Goal: Information Seeking & Learning: Learn about a topic

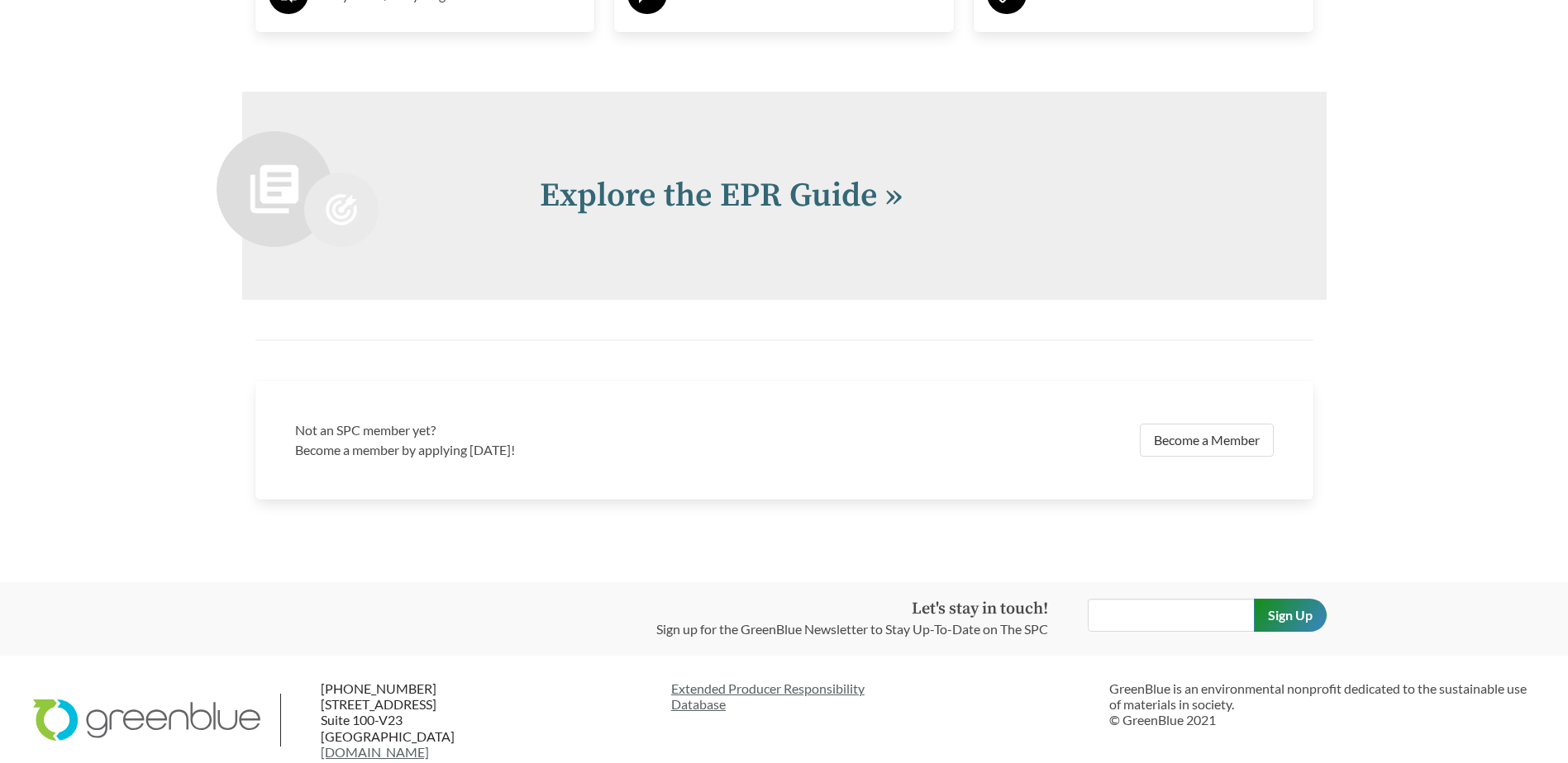
scroll to position [3634, 0]
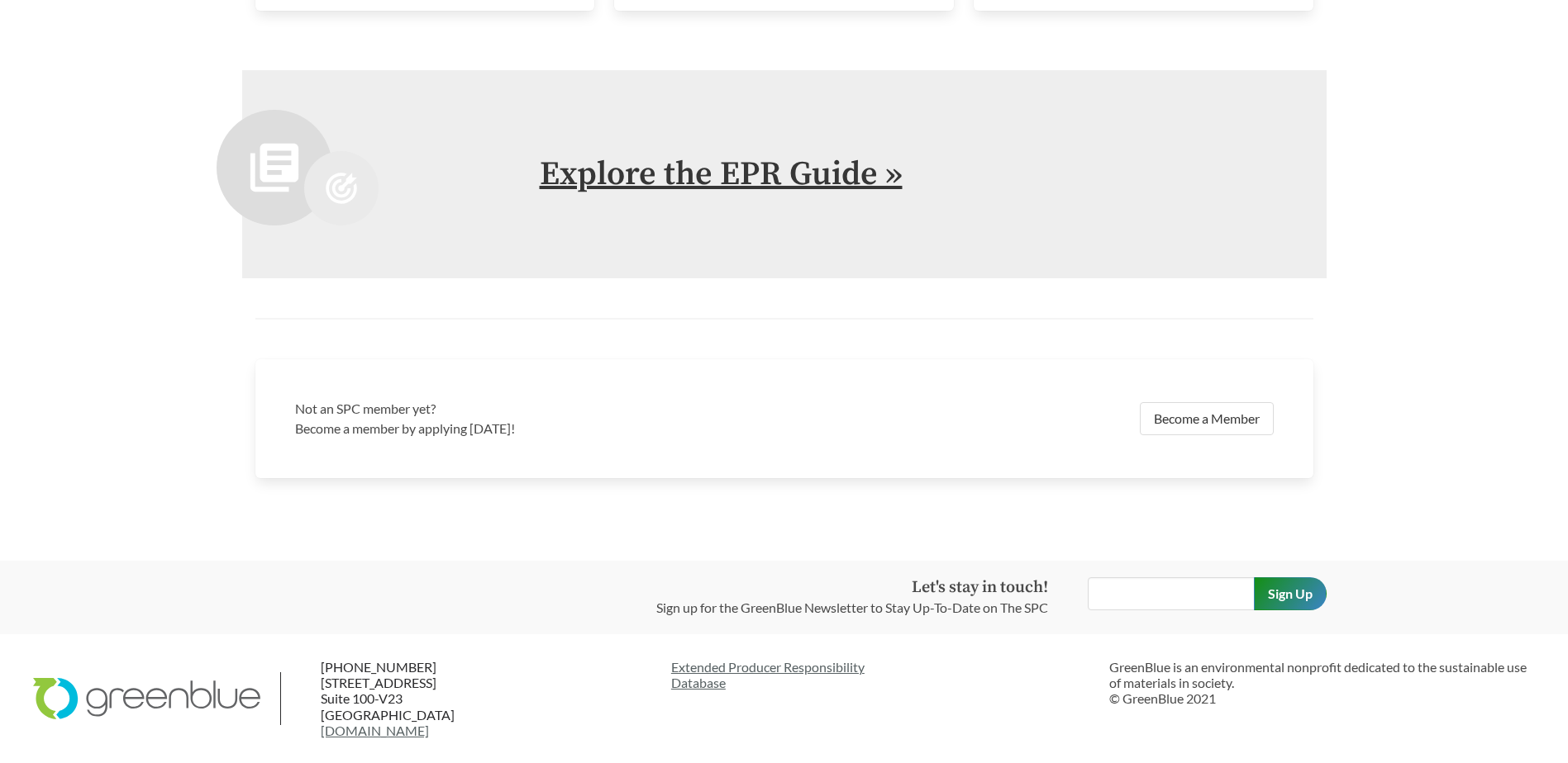
click at [746, 180] on link "Explore the EPR Guide »" at bounding box center [721, 175] width 363 height 41
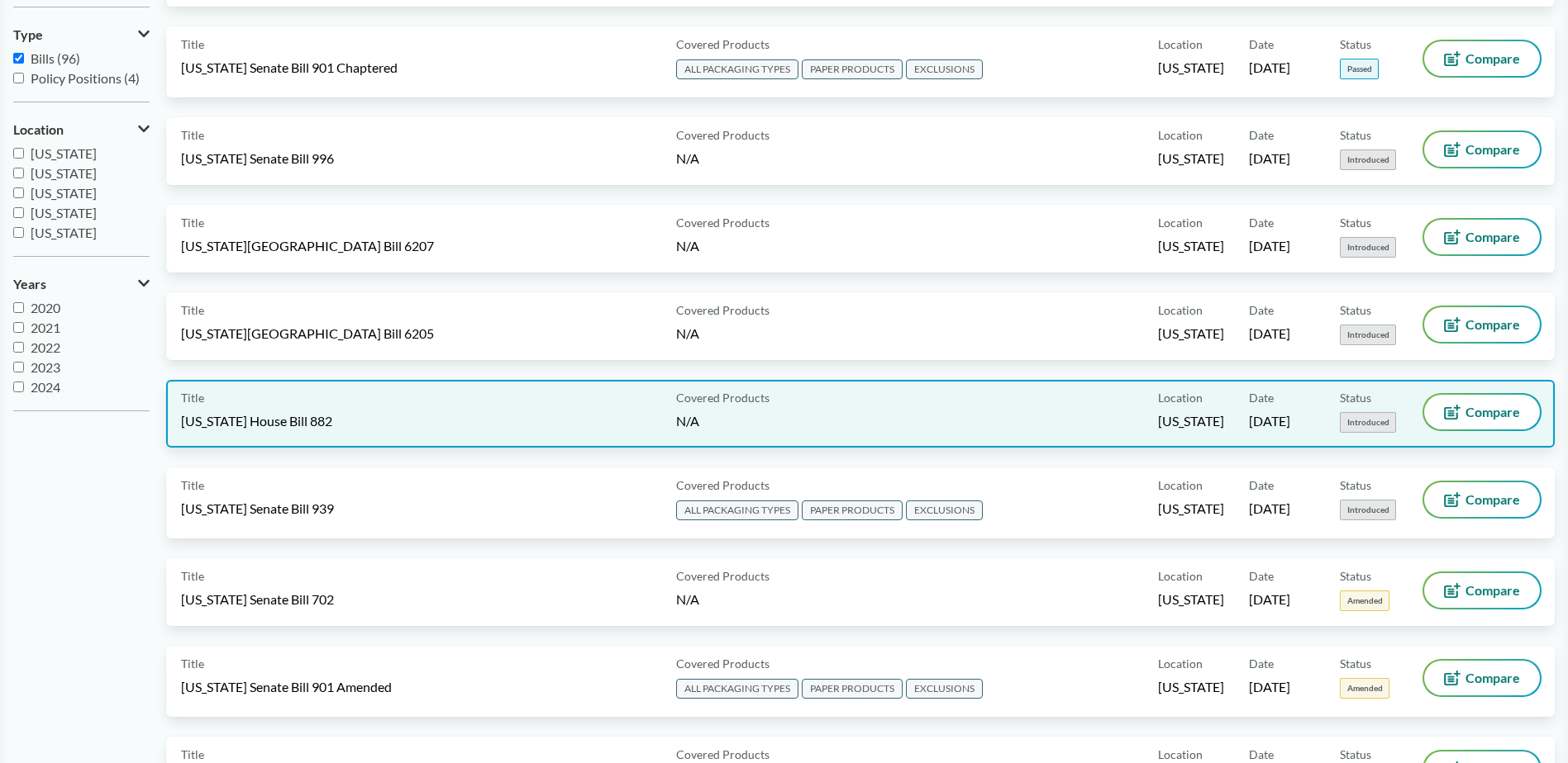
scroll to position [413, 0]
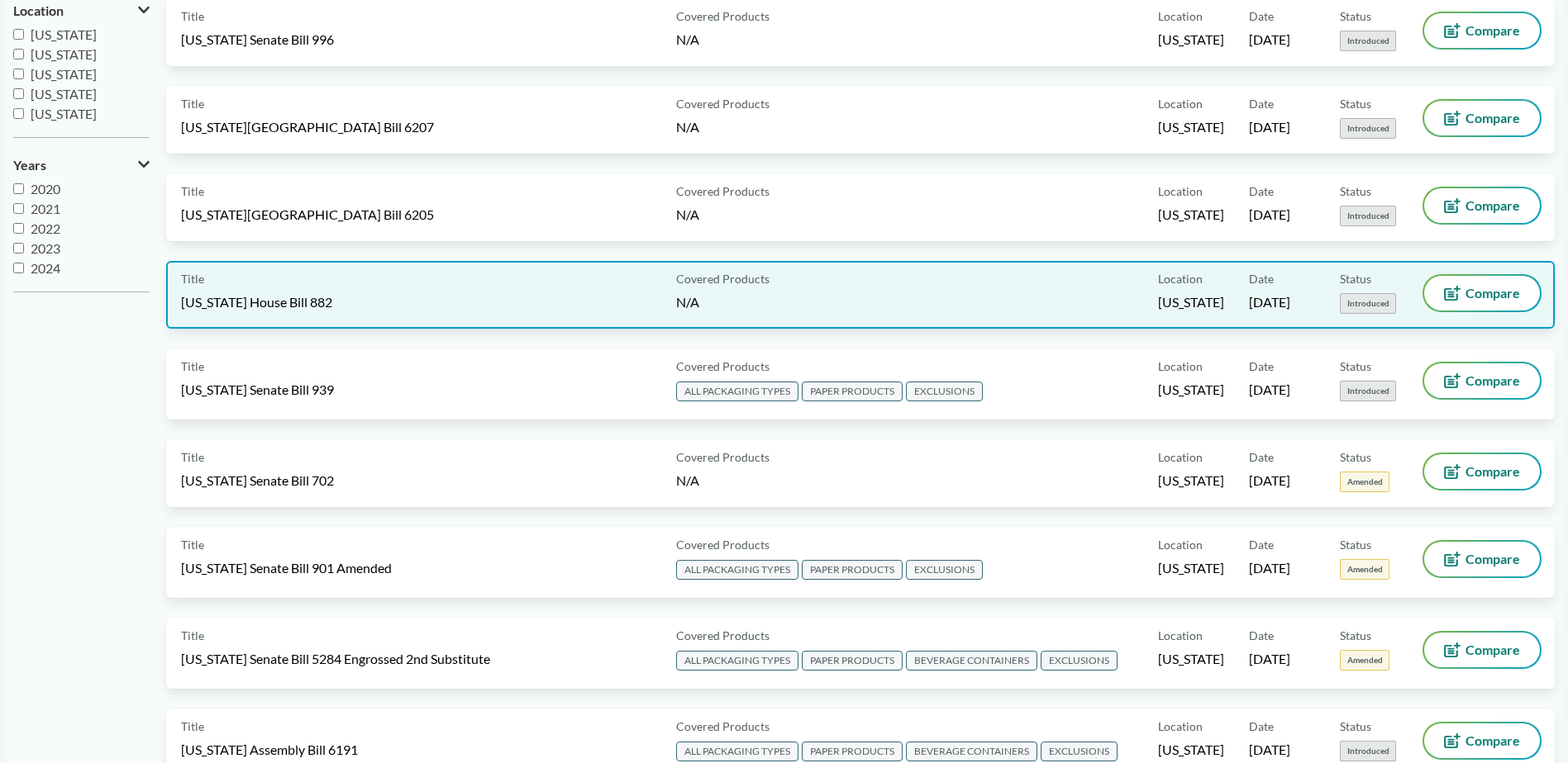
click at [753, 278] on span "Covered Products" at bounding box center [723, 278] width 94 height 17
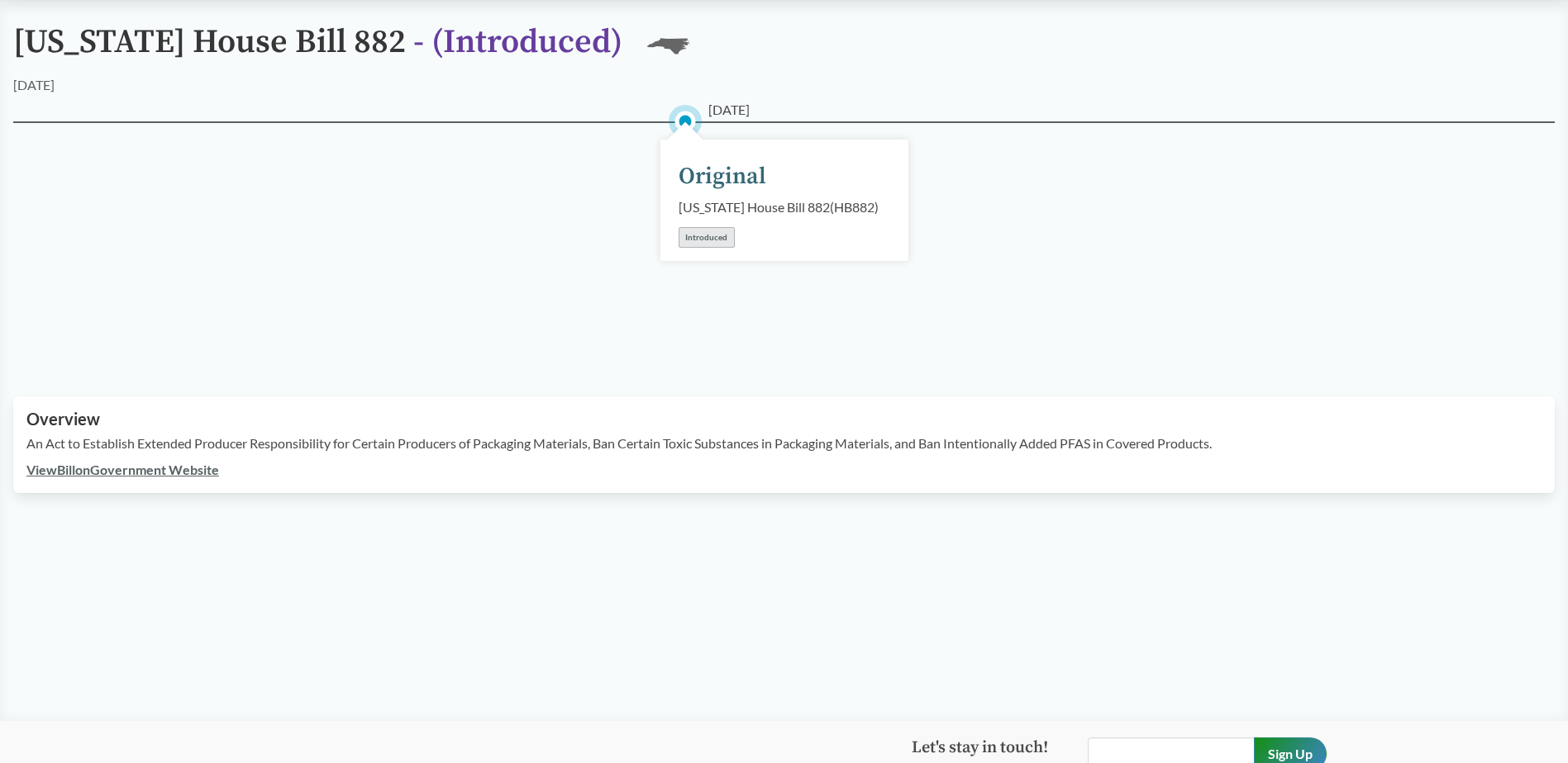
scroll to position [247, 0]
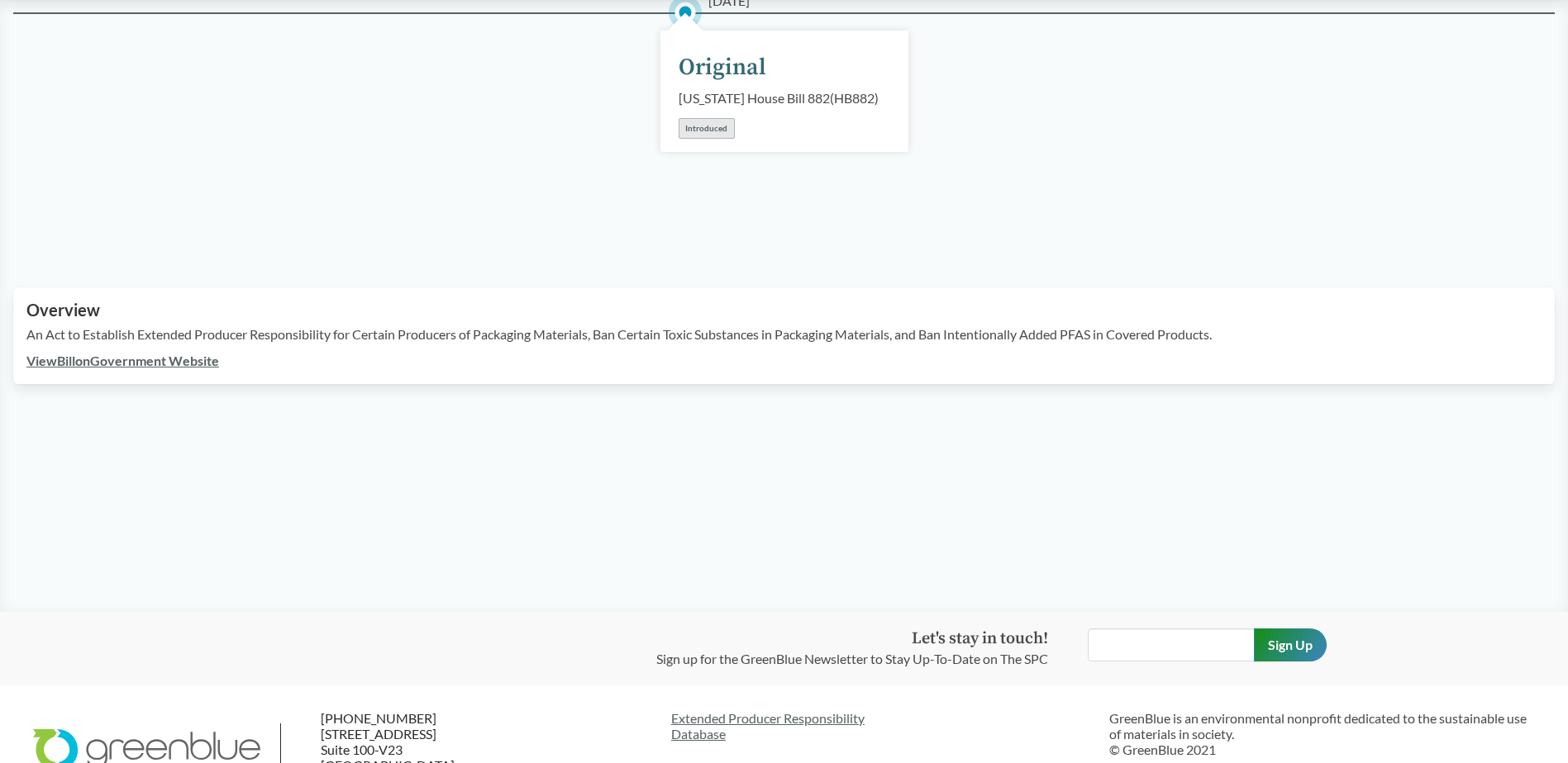
click at [94, 369] on link "View Bill on Government Website" at bounding box center [122, 360] width 193 height 15
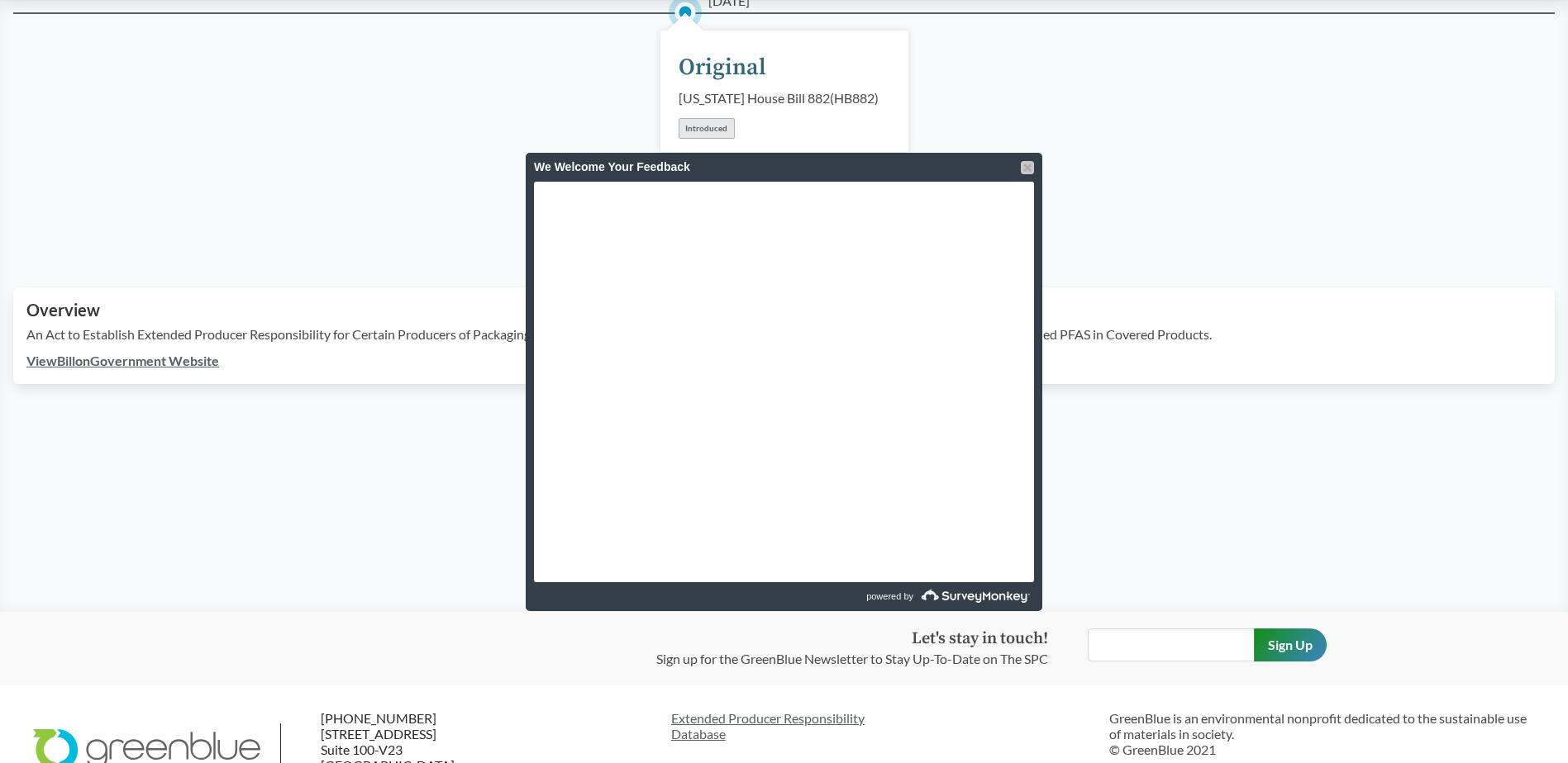
click at [1026, 164] on div at bounding box center [1027, 167] width 14 height 13
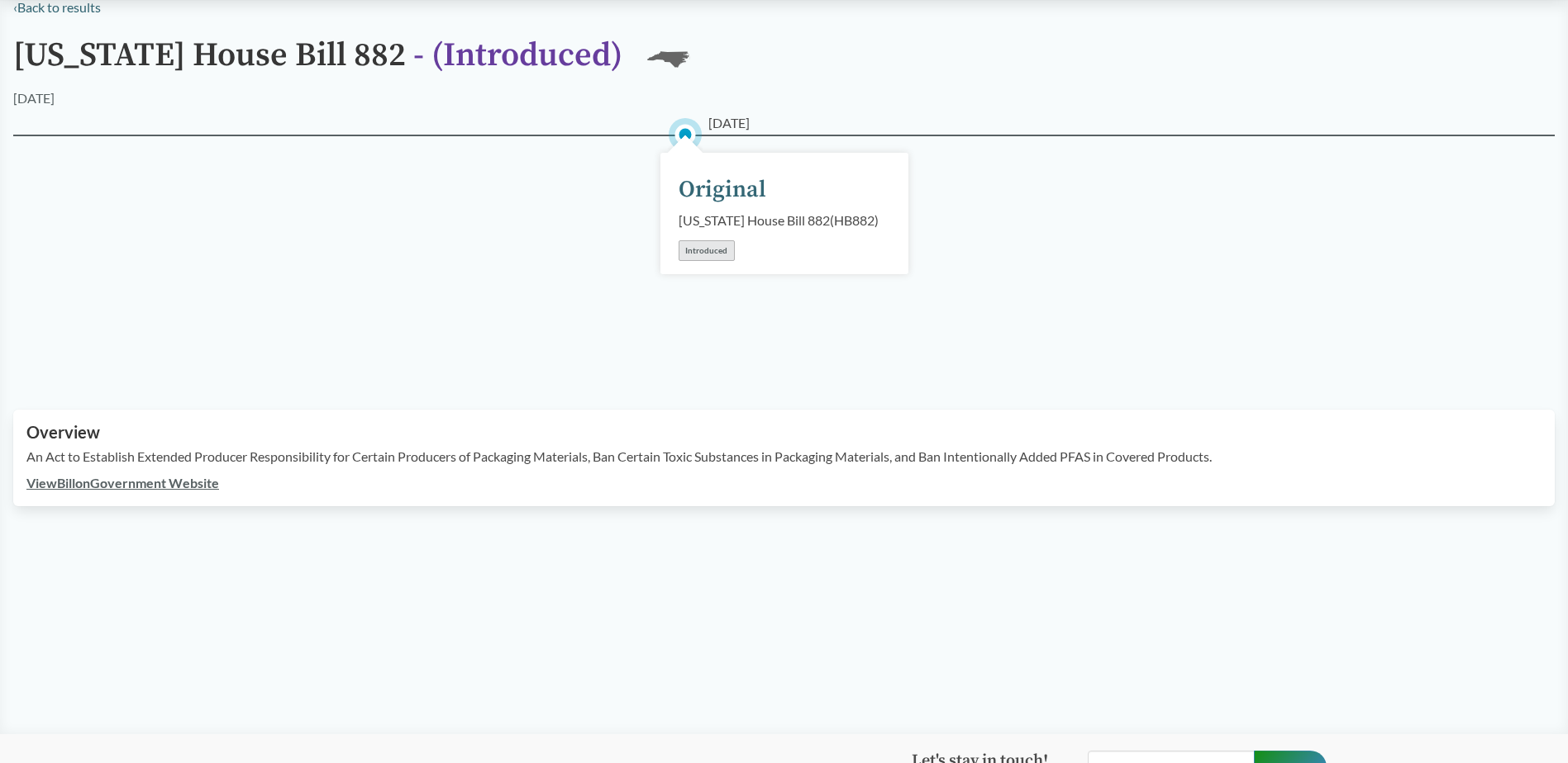
scroll to position [0, 0]
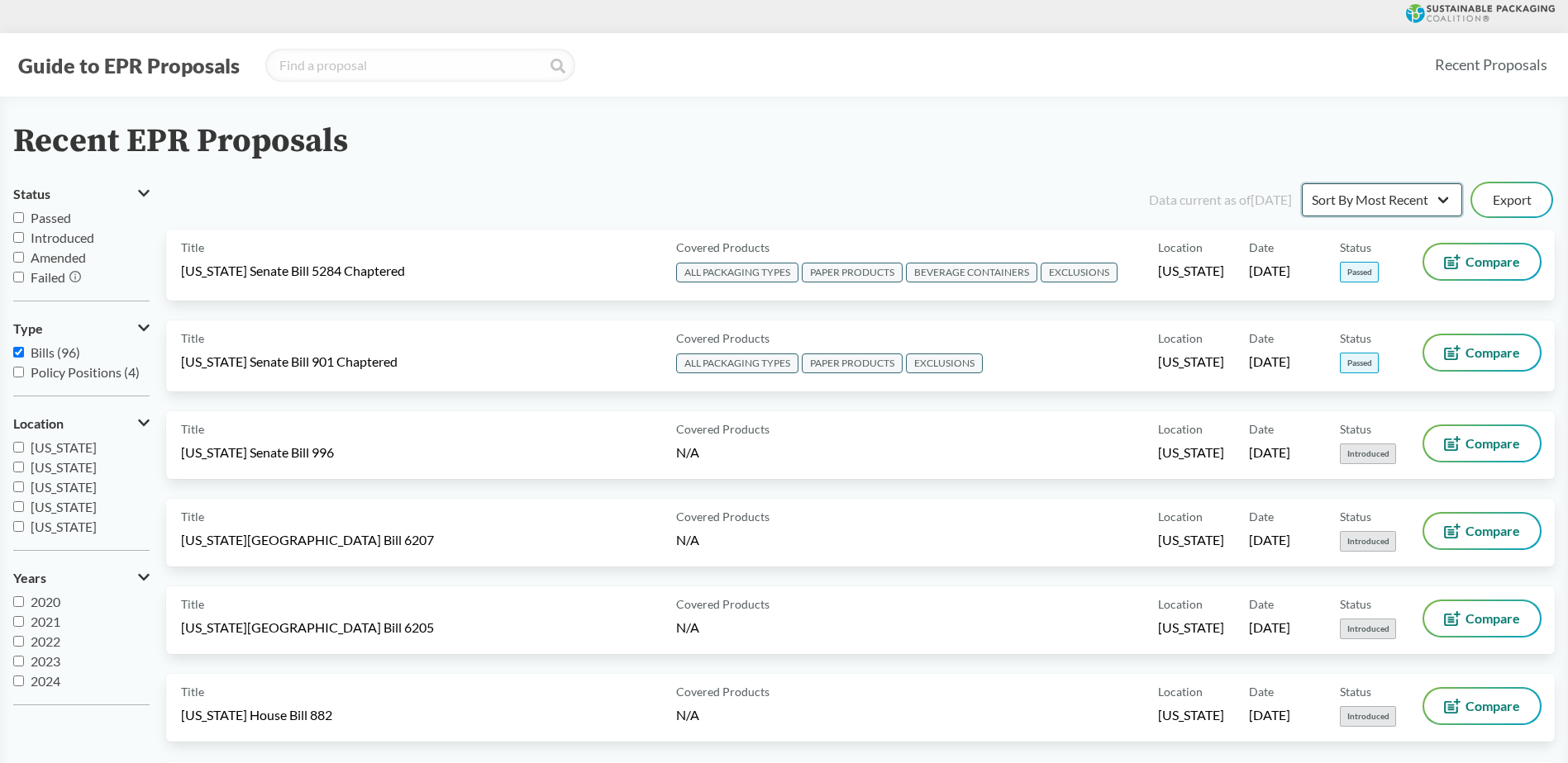
click at [1392, 197] on select "Sort By Most Recent Sort By Status" at bounding box center [1382, 200] width 160 height 33
click at [1302, 184] on select "Sort By Most Recent Sort By Status" at bounding box center [1382, 200] width 160 height 33
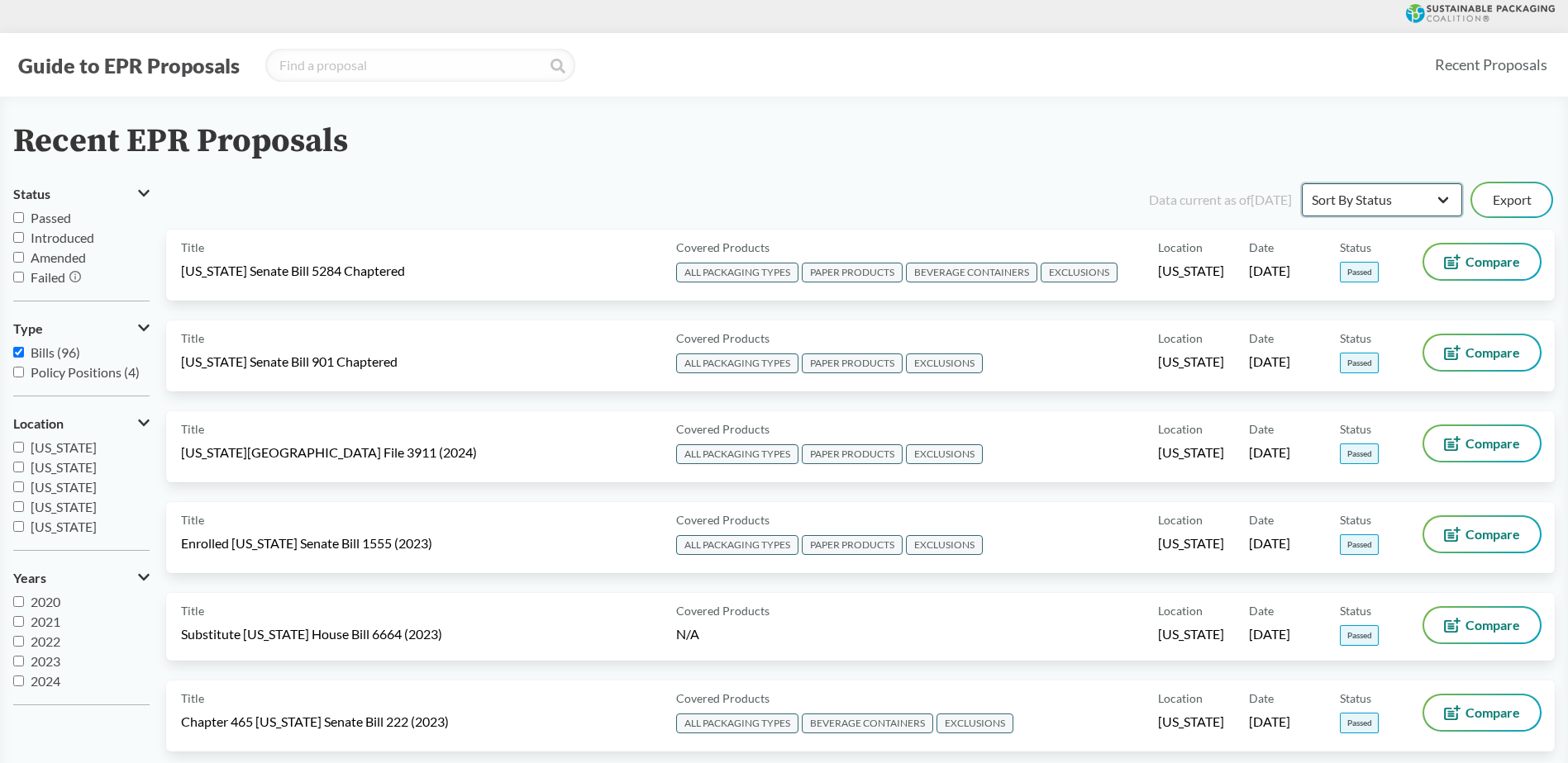
click at [1392, 200] on select "Sort By Most Recent Sort By Status" at bounding box center [1382, 200] width 160 height 33
select select "Sort By Most Recent"
click at [1302, 184] on select "Sort By Most Recent Sort By Status" at bounding box center [1382, 200] width 160 height 33
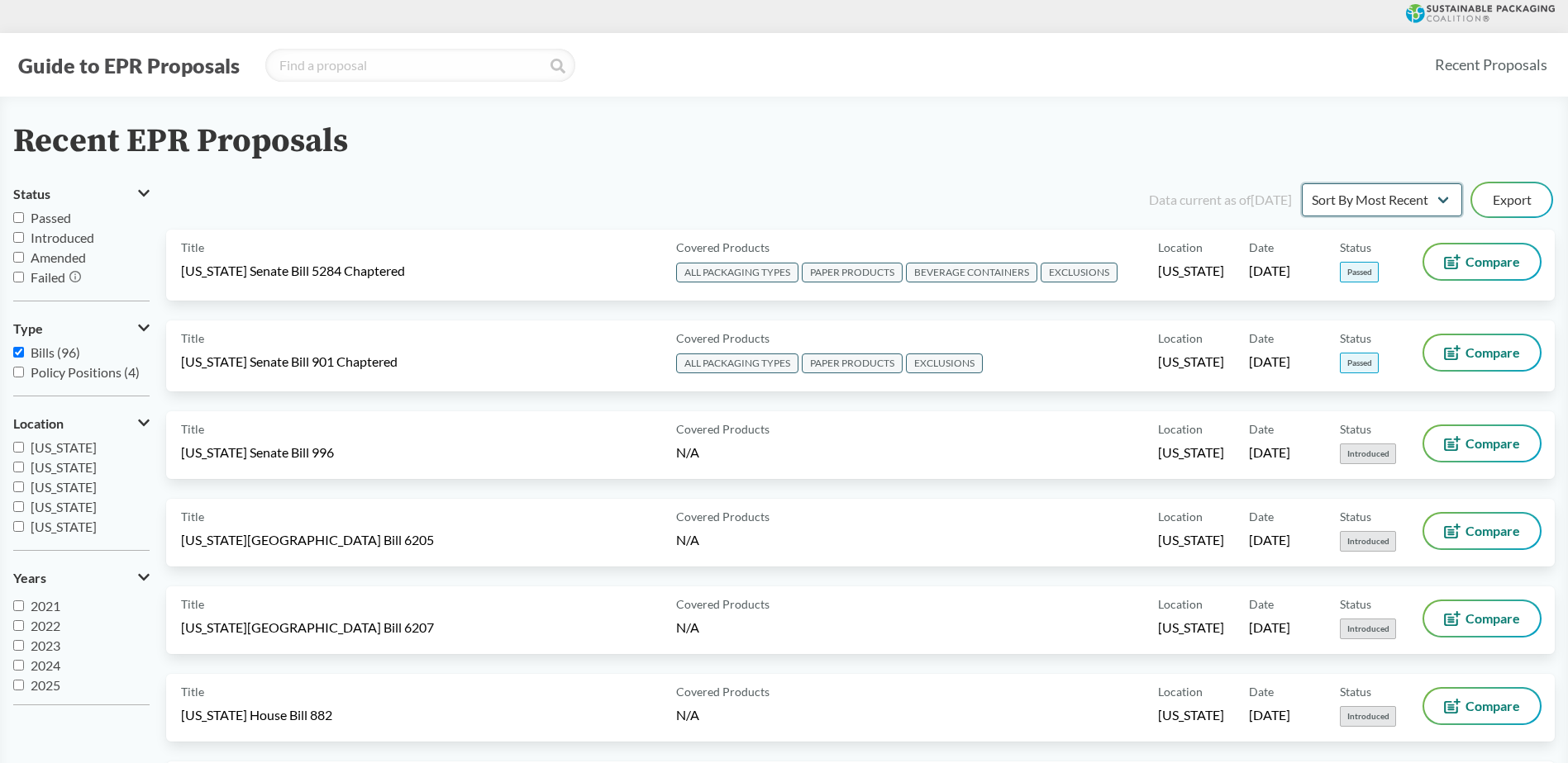
scroll to position [20, 0]
click at [40, 683] on span "2025" at bounding box center [45, 680] width 30 height 15
click at [24, 683] on input "2025" at bounding box center [19, 681] width 11 height 11
checkbox input "true"
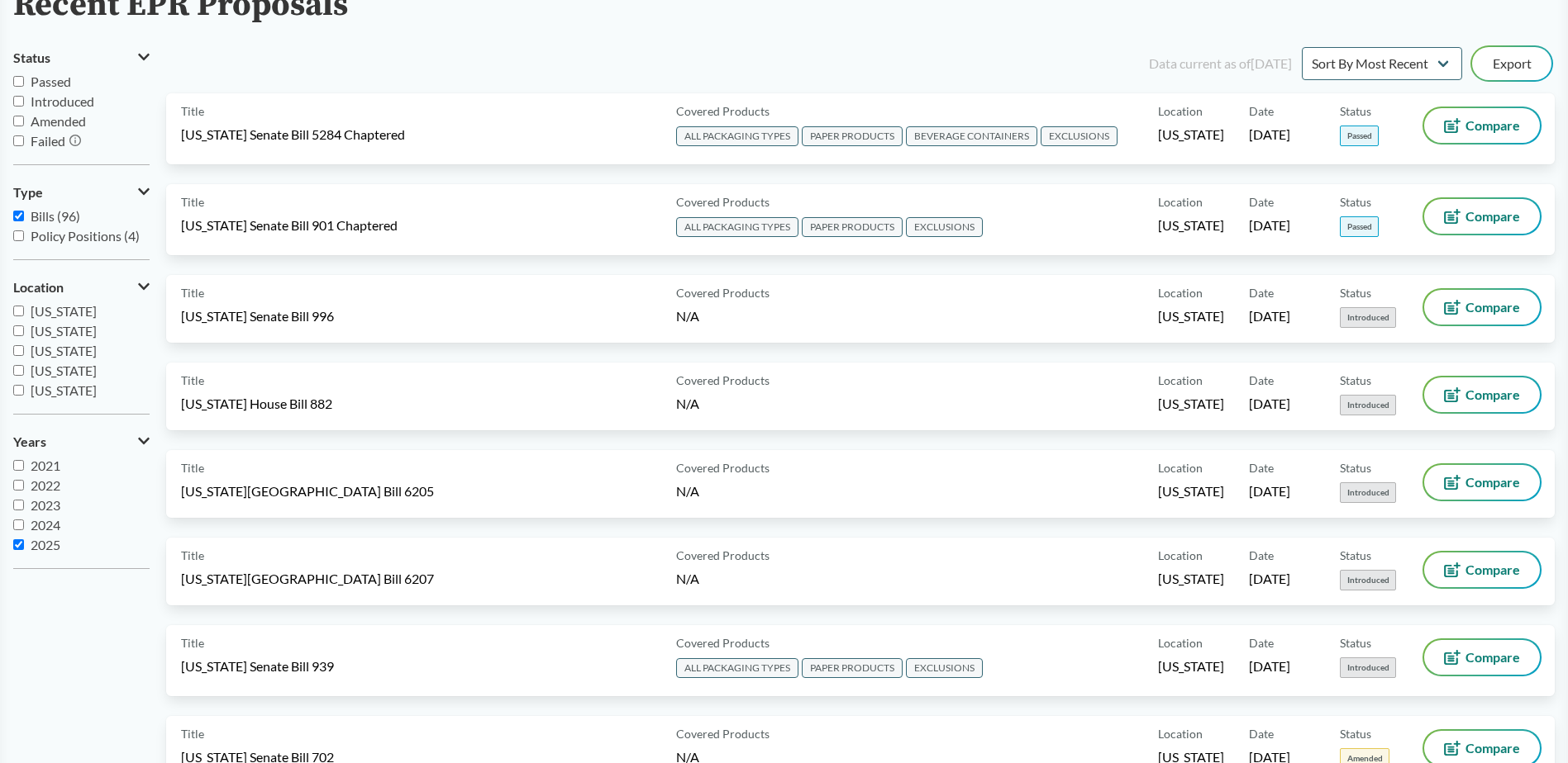
scroll to position [166, 0]
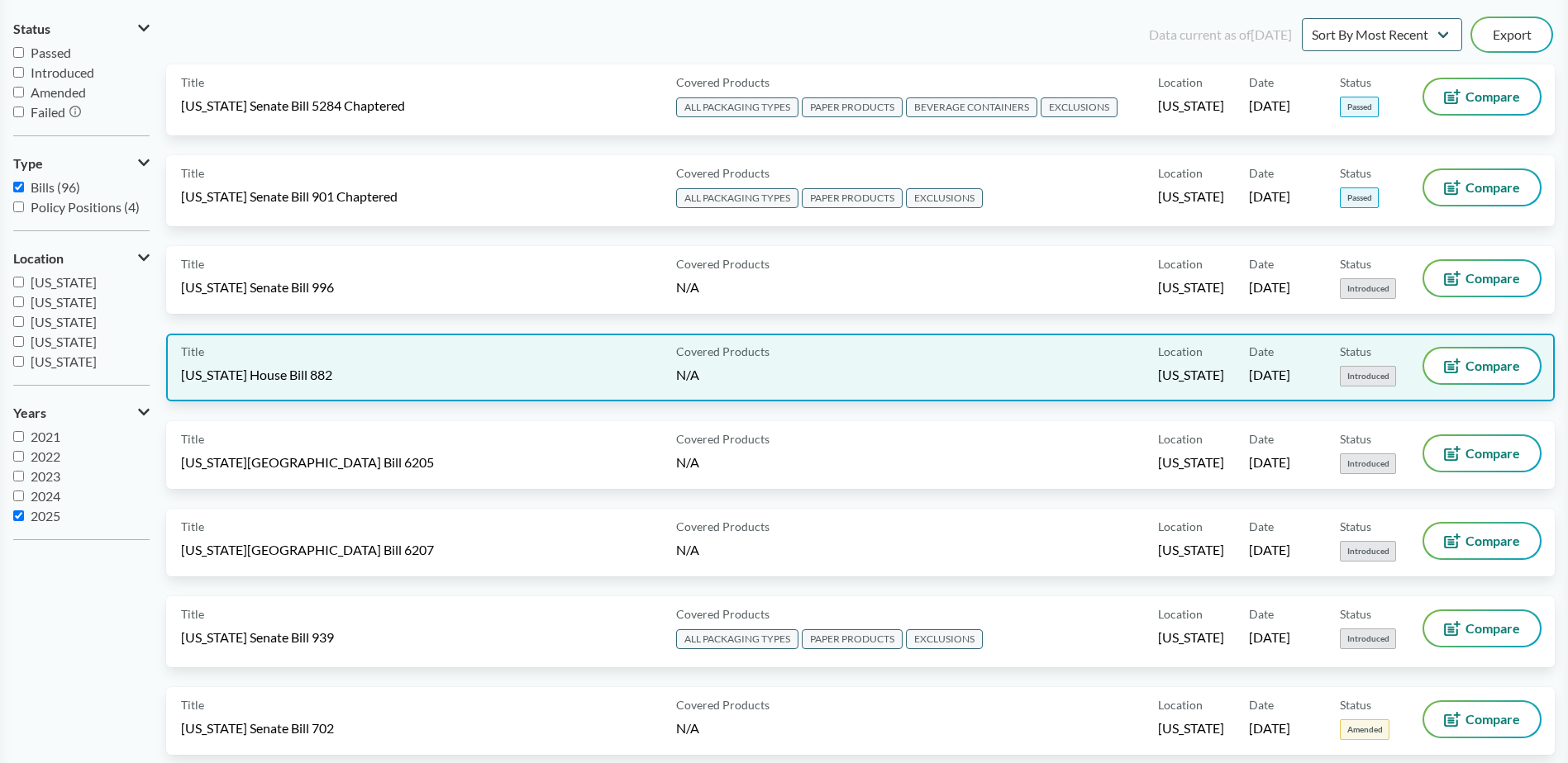
click at [880, 370] on div "Covered Products N/A" at bounding box center [914, 367] width 489 height 38
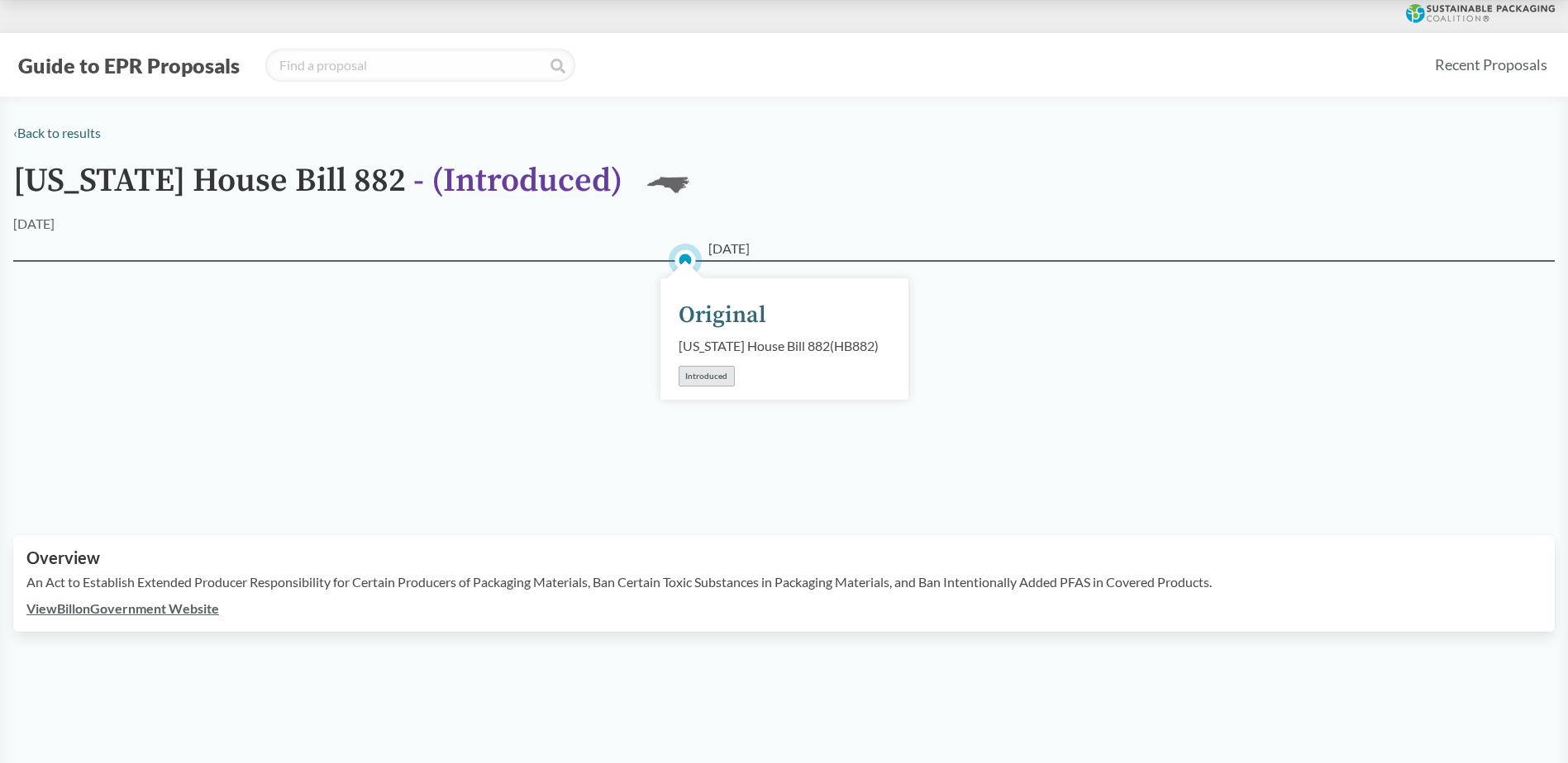
drag, startPoint x: 10, startPoint y: 182, endPoint x: 451, endPoint y: 178, distance: 441.0
click at [451, 178] on div "‹ Back to results [US_STATE] House Bill 882 - ( Introduced ) NC [DATE] [DATE] O…" at bounding box center [784, 378] width 1568 height 509
copy h1 "[US_STATE] House Bill 882"
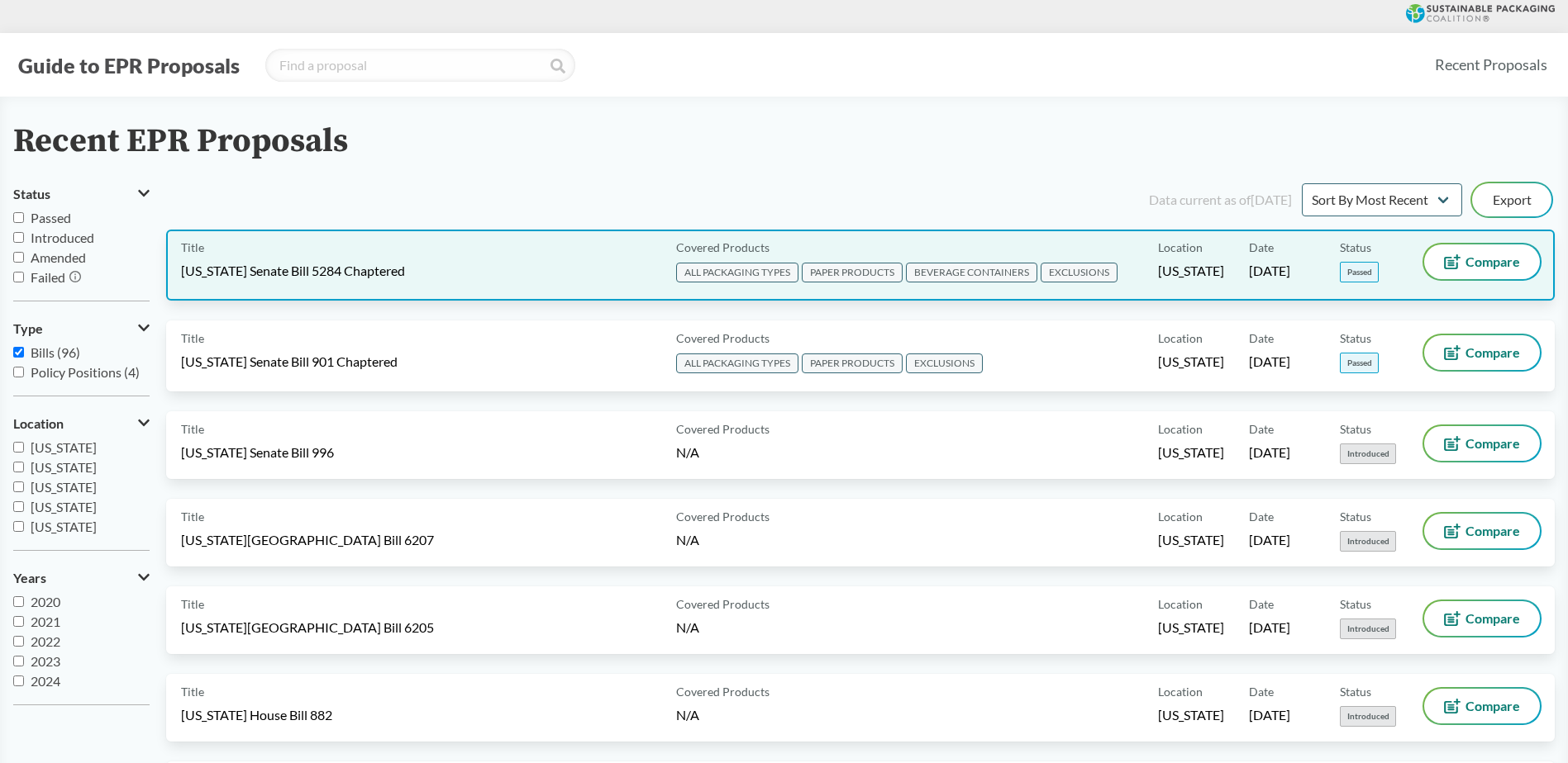
click at [843, 277] on span "PAPER PRODUCTS" at bounding box center [852, 273] width 101 height 20
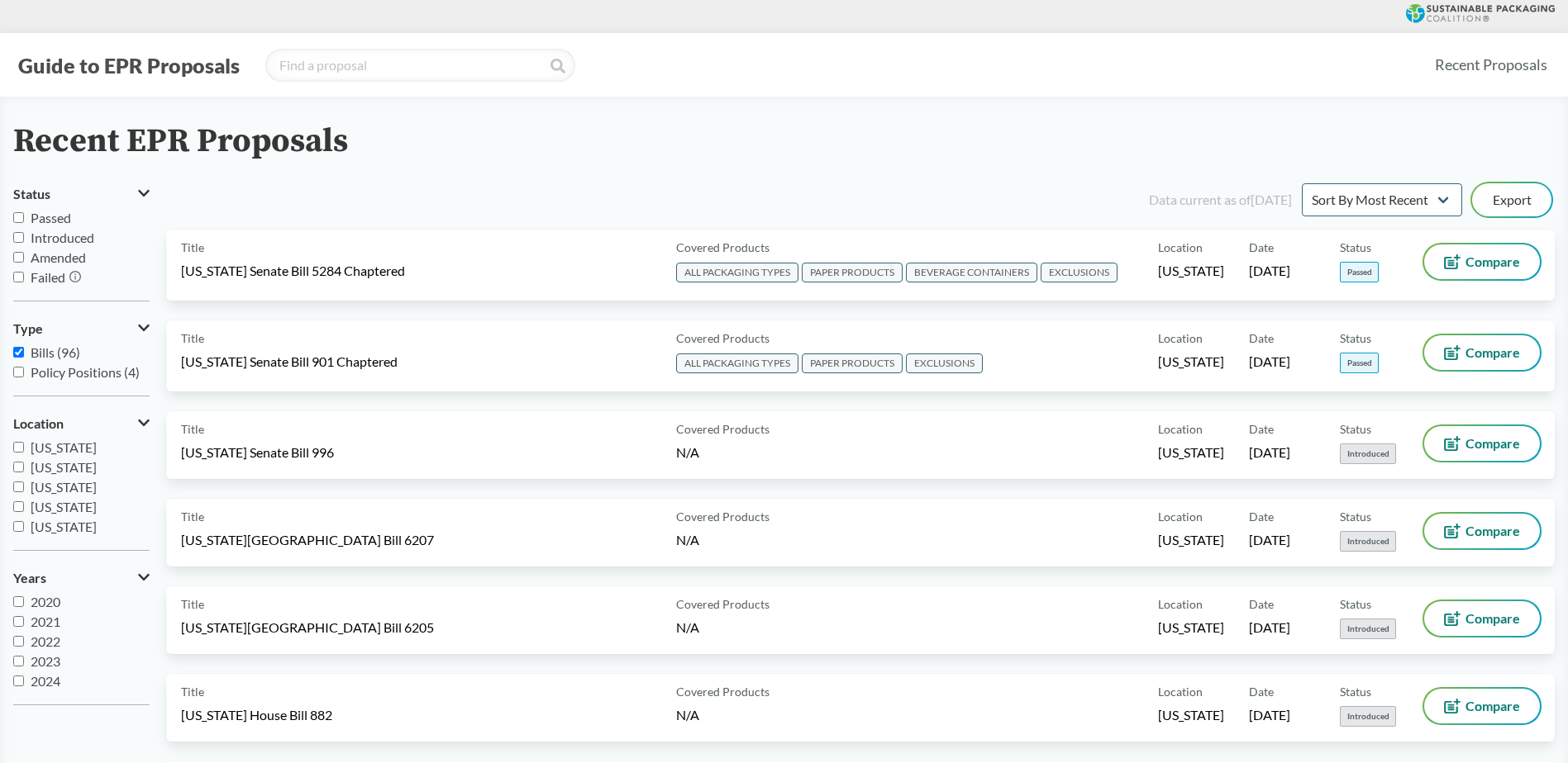
click at [63, 241] on span "Introduced" at bounding box center [62, 237] width 64 height 15
click at [24, 241] on input "Introduced" at bounding box center [19, 238] width 11 height 11
checkbox input "true"
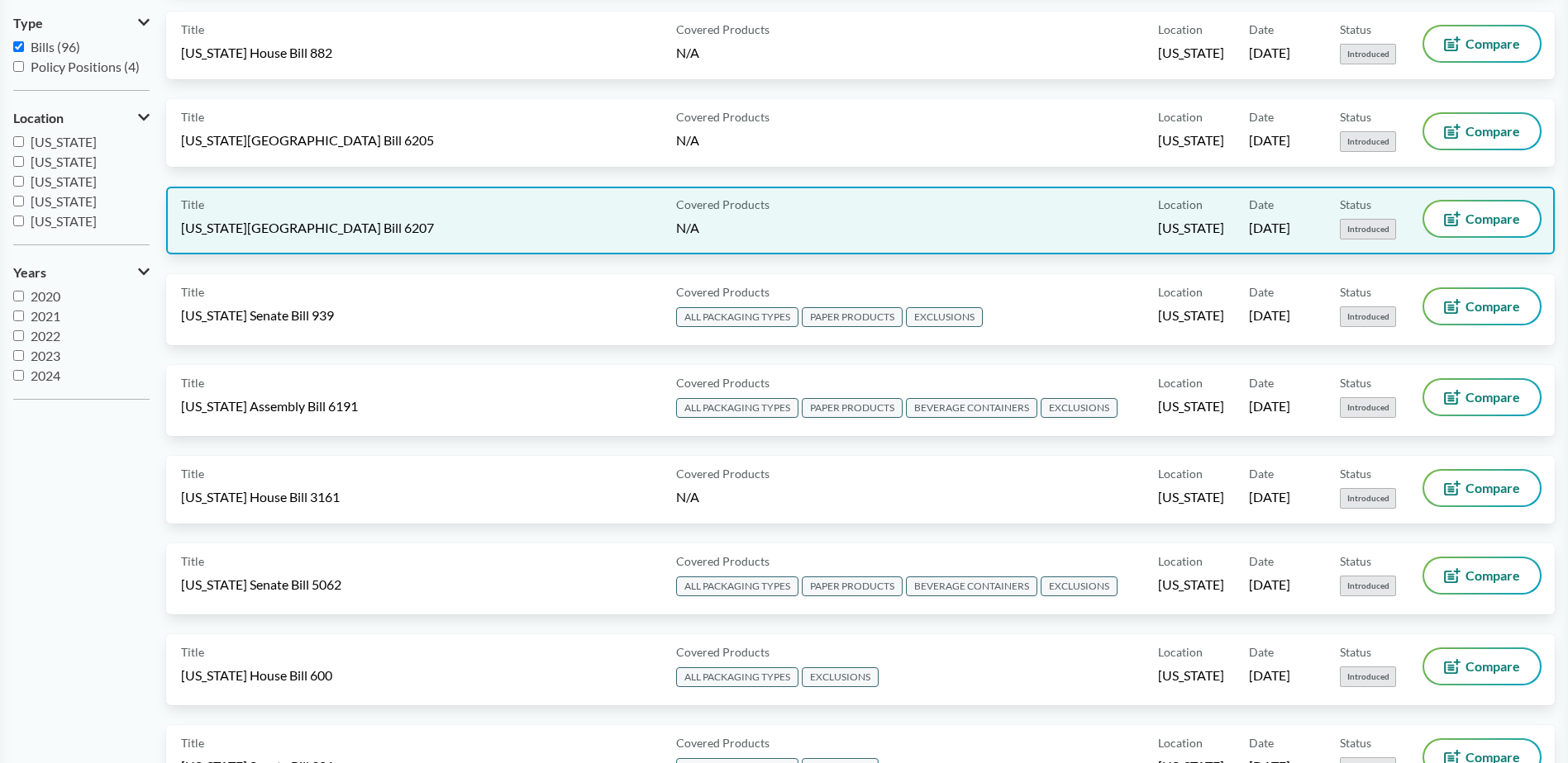
scroll to position [330, 0]
